Goal: Task Accomplishment & Management: Complete application form

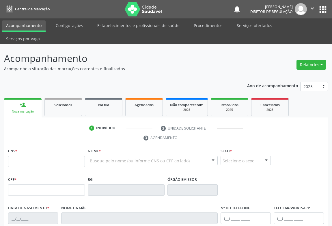
click at [59, 156] on input "text" at bounding box center [46, 162] width 77 height 12
type input "700 0090 7029 8001"
type input "1649312601"
type input "[DATE]"
type input "[PHONE_NUMBER]"
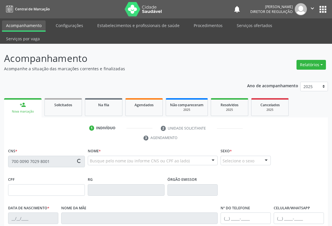
type input "069.298.125-01"
type input "S/N"
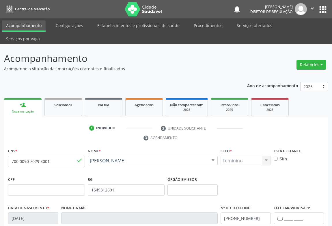
scroll to position [95, 0]
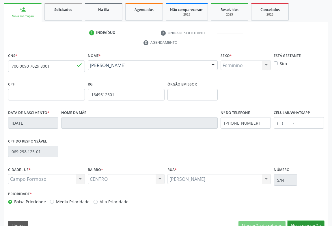
click at [314, 221] on button "Nova marcação" at bounding box center [305, 226] width 36 height 10
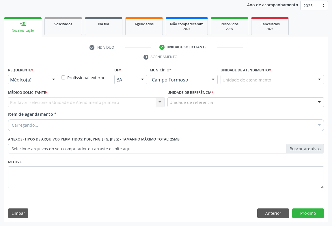
scroll to position [69, 0]
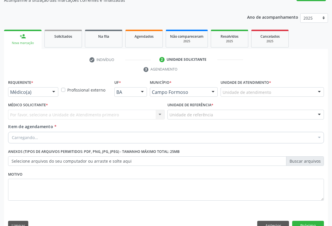
click at [54, 88] on div at bounding box center [53, 93] width 9 height 10
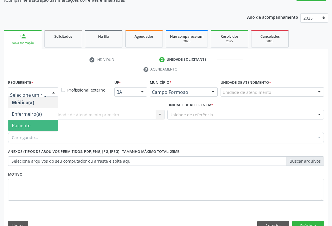
drag, startPoint x: 46, startPoint y: 105, endPoint x: 46, endPoint y: 113, distance: 7.8
click at [46, 113] on ul "Médico(a) Enfermeiro(a) Paciente Nenhum resultado encontrado para: " " Não há n…" at bounding box center [33, 114] width 50 height 35
click at [46, 120] on span "Paciente" at bounding box center [33, 126] width 50 height 12
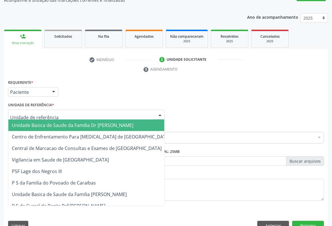
click at [72, 110] on div at bounding box center [86, 115] width 156 height 10
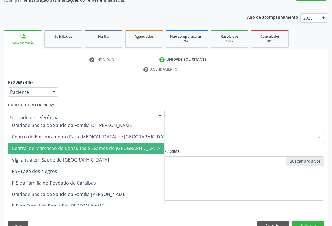
drag, startPoint x: 78, startPoint y: 136, endPoint x: 95, endPoint y: 130, distance: 18.0
click at [78, 145] on span "Central de Marcacao de Consultas e Exames de [GEOGRAPHIC_DATA]" at bounding box center [87, 148] width 150 height 6
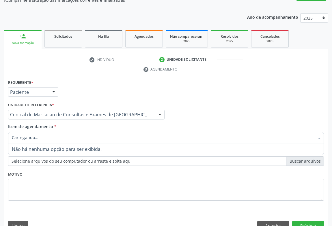
click at [98, 132] on div at bounding box center [166, 138] width 316 height 12
type input "ULTRAS"
click at [98, 124] on div "Item de agendamento * Selecionar todos Nenhum resultado encontrado para: " ULTR…" at bounding box center [166, 133] width 316 height 18
click at [76, 132] on div at bounding box center [166, 138] width 316 height 12
click at [76, 132] on input "Item de agendamento *" at bounding box center [163, 138] width 302 height 12
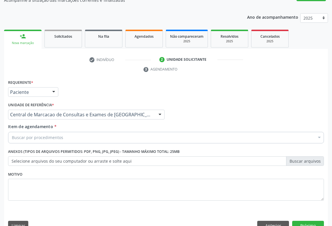
click at [76, 132] on div "Buscar por procedimentos" at bounding box center [166, 138] width 316 height 12
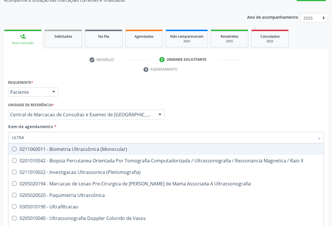
type input "ULTRAS"
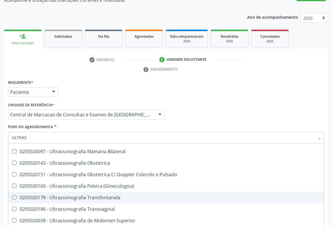
scroll to position [105, 0]
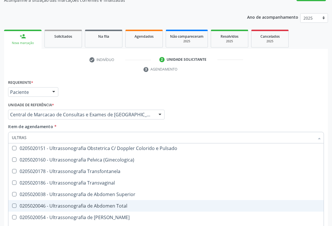
click at [101, 204] on div "0205020046 - Ultrassonografia de Abdomen Total" at bounding box center [166, 206] width 308 height 5
checkbox Total "true"
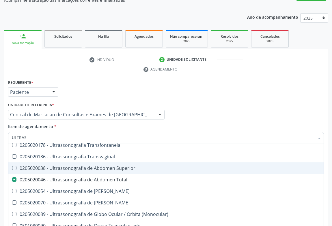
scroll to position [180, 0]
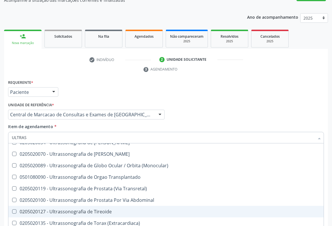
click at [110, 210] on div "0205020127 - Ultrassonografia de Tireoide" at bounding box center [166, 212] width 308 height 5
checkbox Tireoide "true"
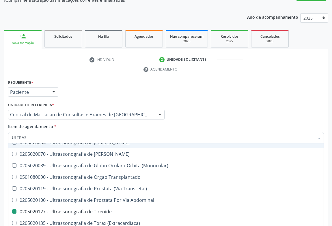
click at [159, 124] on div "Item de agendamento * ULTRAS Desfazer seleção 0211060011 - Biometria Ultrassôni…" at bounding box center [166, 133] width 316 height 18
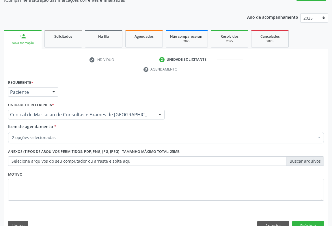
scroll to position [0, 0]
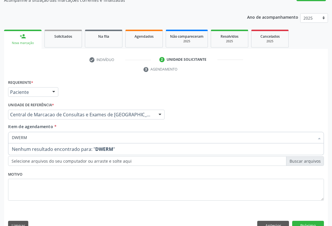
click at [18, 132] on input "DWERM" at bounding box center [163, 138] width 302 height 12
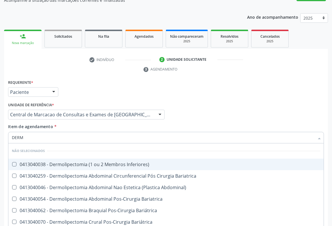
click at [32, 132] on input "DERM" at bounding box center [163, 138] width 302 height 12
type input "DERMA"
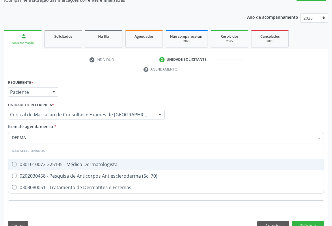
click at [87, 162] on div "0301010072-225135 - Médico Dermatologista" at bounding box center [166, 164] width 308 height 5
checkbox Dermatologista "true"
click at [226, 132] on input "DERMA" at bounding box center [163, 138] width 302 height 12
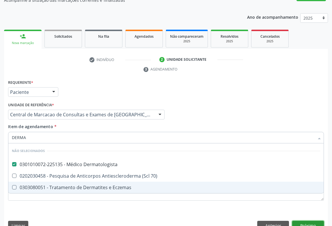
click at [300, 209] on div "Requerente * Paciente Médico(a) Enfermeiro(a) Paciente Nenhum resultado encontr…" at bounding box center [166, 156] width 324 height 157
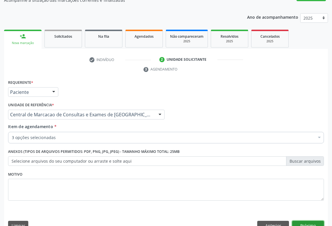
click at [305, 221] on button "Próximo" at bounding box center [308, 226] width 32 height 10
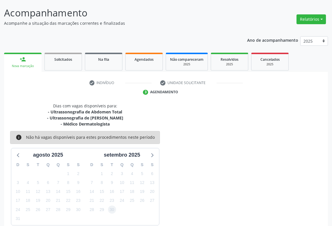
scroll to position [62, 0]
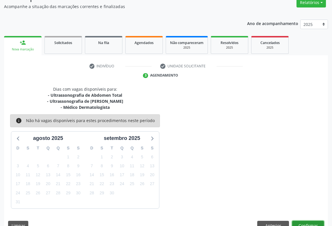
click at [303, 221] on button "Confirmar" at bounding box center [308, 226] width 32 height 10
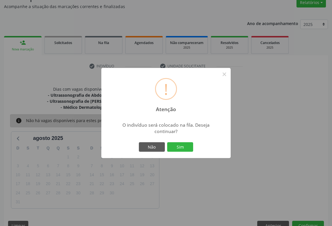
click at [167, 142] on button "Sim" at bounding box center [180, 147] width 26 height 10
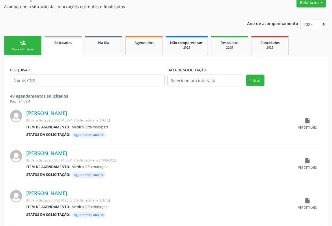
scroll to position [0, 0]
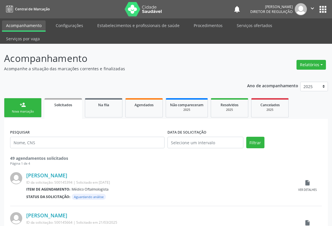
click at [23, 98] on link "person_add Nova marcação" at bounding box center [22, 107] width 37 height 19
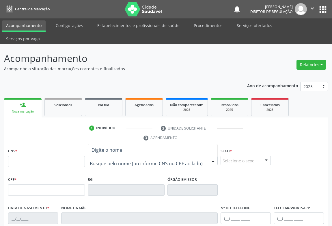
click at [113, 156] on div at bounding box center [153, 161] width 130 height 10
click at [60, 124] on ul "1 Indivíduo 2 Unidade solicitante 3 Agendamento" at bounding box center [166, 133] width 324 height 19
drag, startPoint x: 103, startPoint y: 147, endPoint x: 99, endPoint y: 147, distance: 4.0
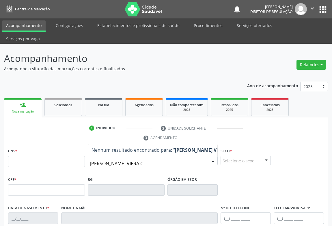
type input "[PERSON_NAME]"
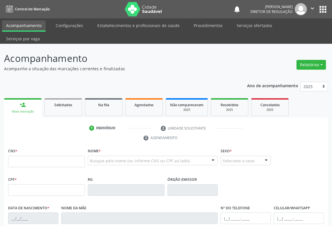
drag, startPoint x: 315, startPoint y: 8, endPoint x: 303, endPoint y: 10, distance: 12.3
click at [314, 8] on icon "" at bounding box center [312, 8] width 6 height 6
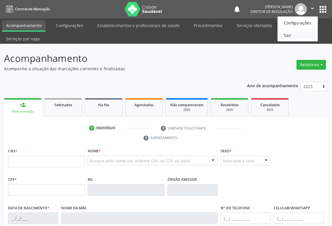
click at [285, 34] on link "Sair" at bounding box center [297, 35] width 40 height 8
